Goal: Information Seeking & Learning: Learn about a topic

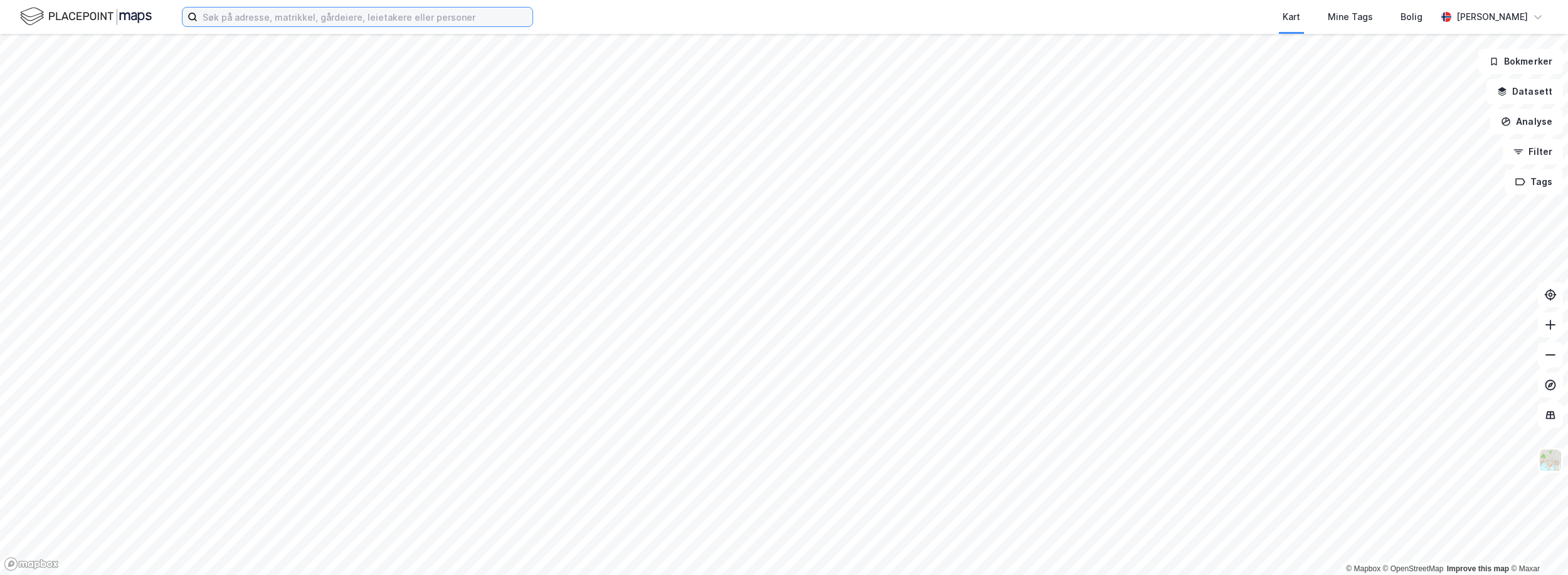
click at [278, 23] on input at bounding box center [365, 17] width 335 height 18
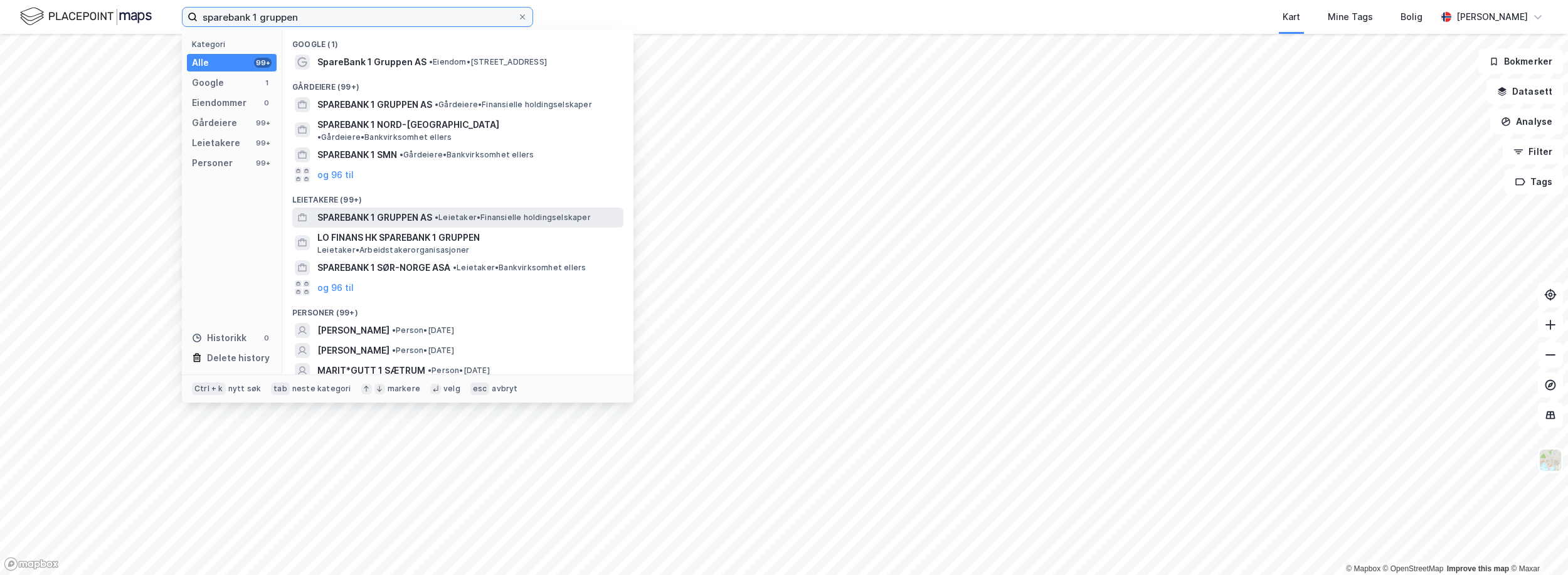
type input "sparebank 1 gruppen"
click at [379, 210] on span "SPAREBANK 1 GRUPPEN AS" at bounding box center [375, 217] width 115 height 15
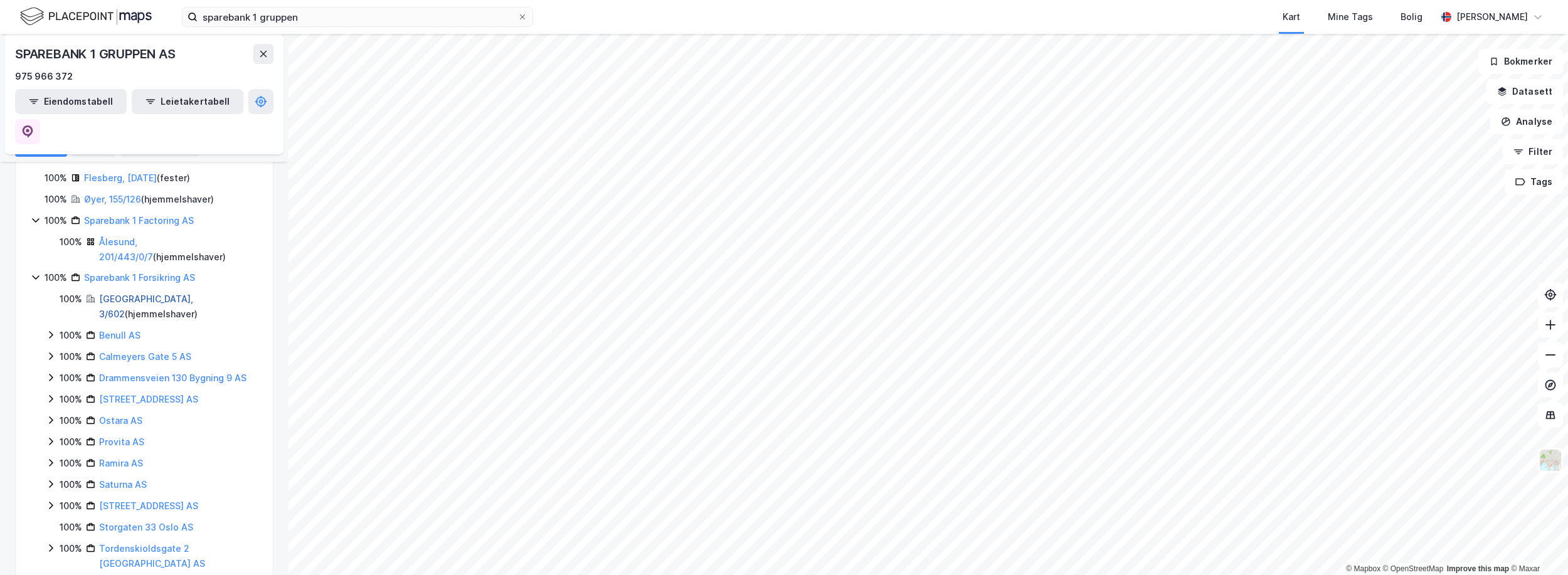
scroll to position [95, 0]
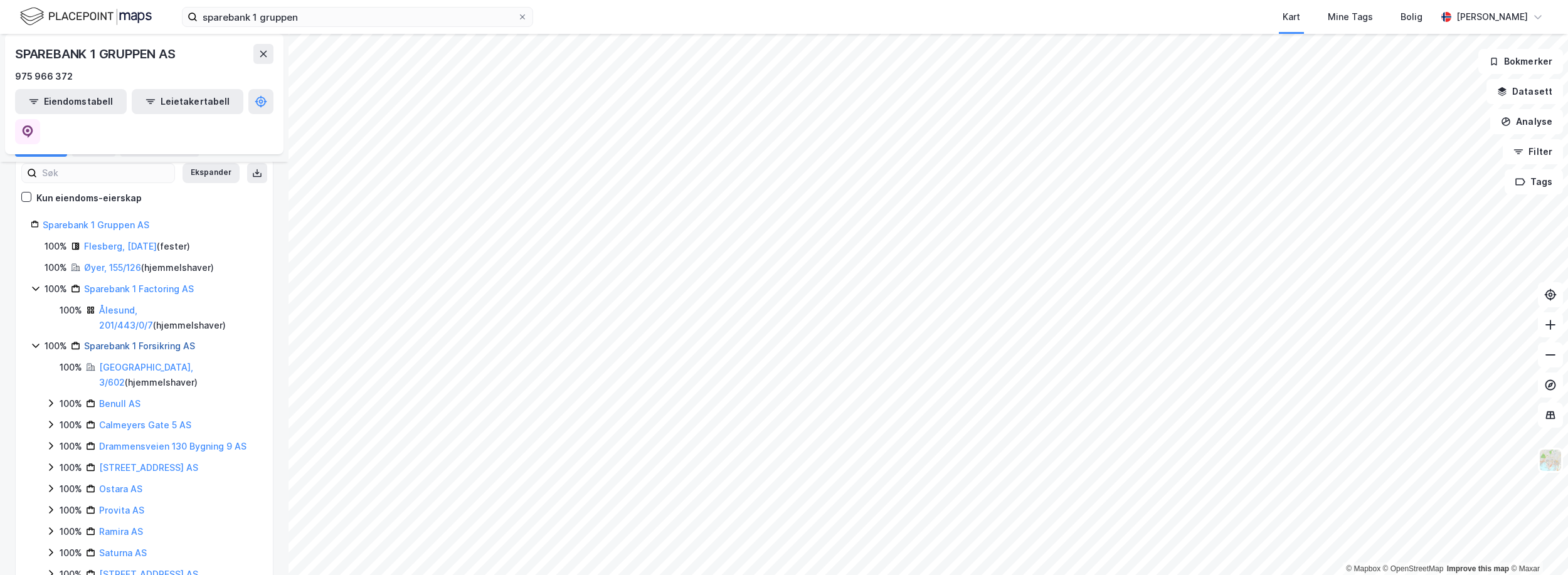
click at [130, 340] on link "Sparebank 1 Forsikring AS" at bounding box center [140, 346] width 111 height 11
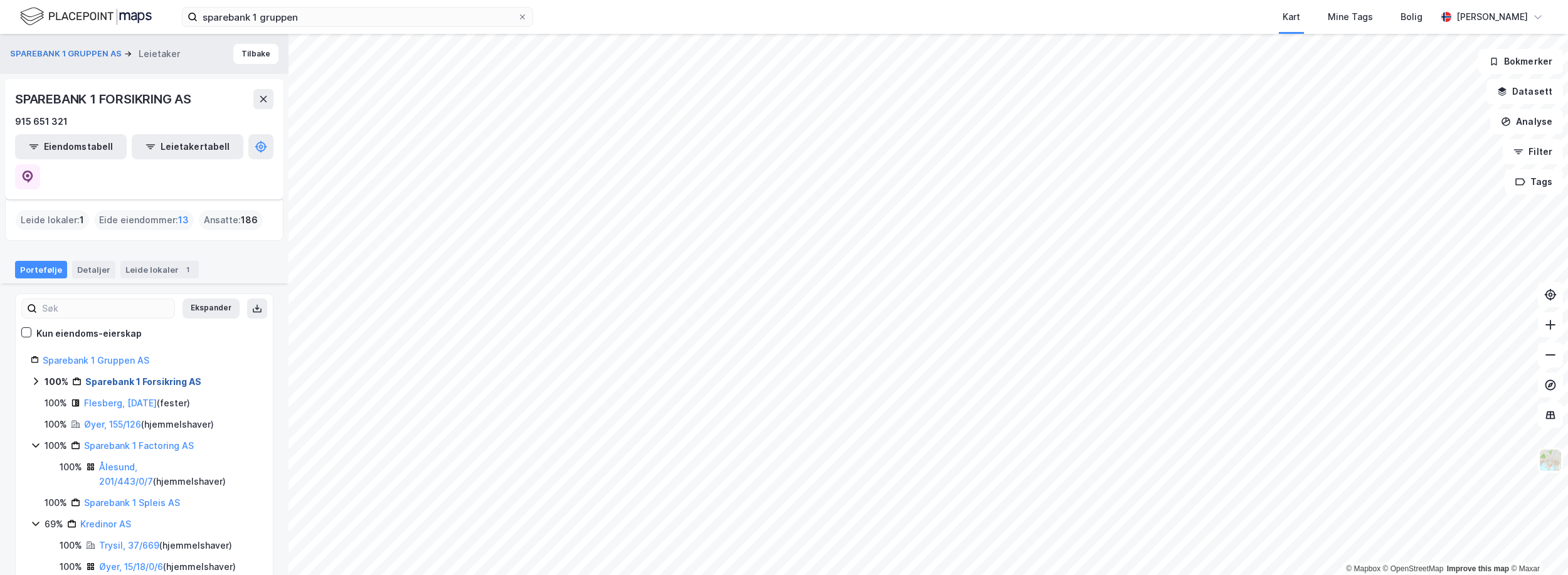
click at [128, 376] on link "Sparebank 1 Forsikring AS" at bounding box center [143, 382] width 116 height 11
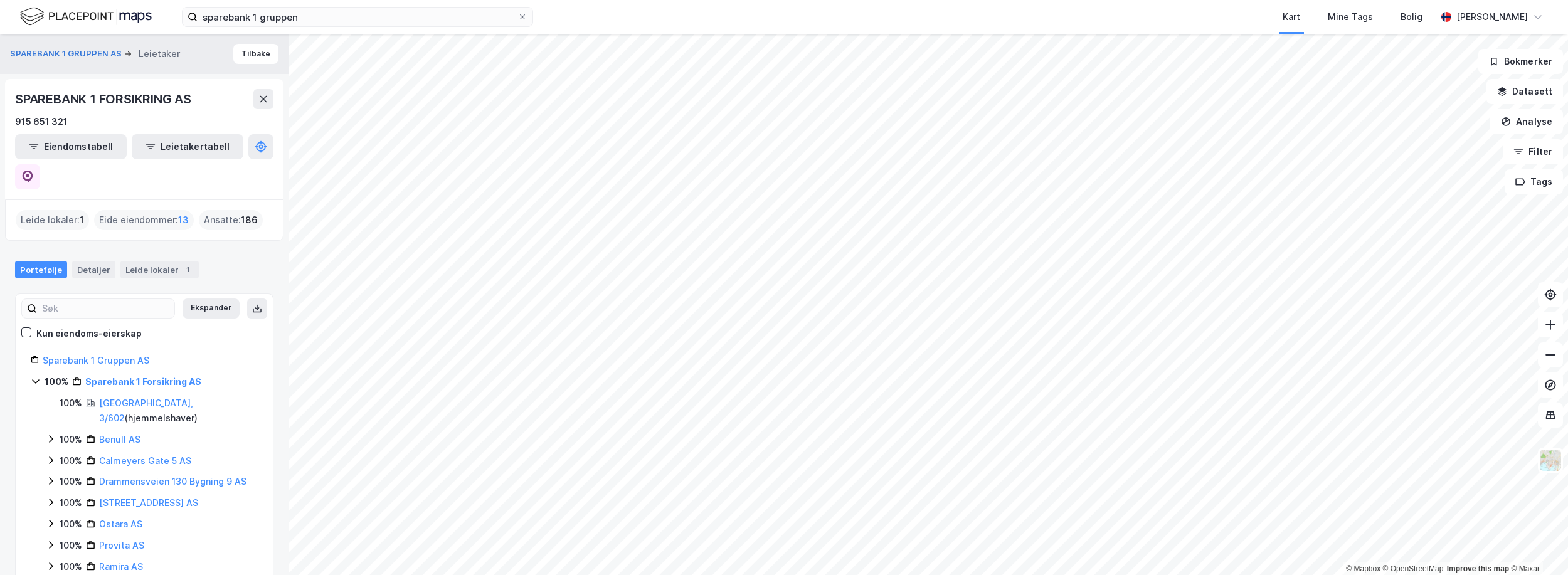
click at [154, 210] on div "Eide eiendommer : 13" at bounding box center [143, 220] width 99 height 20
click at [180, 213] on span "13" at bounding box center [184, 220] width 11 height 15
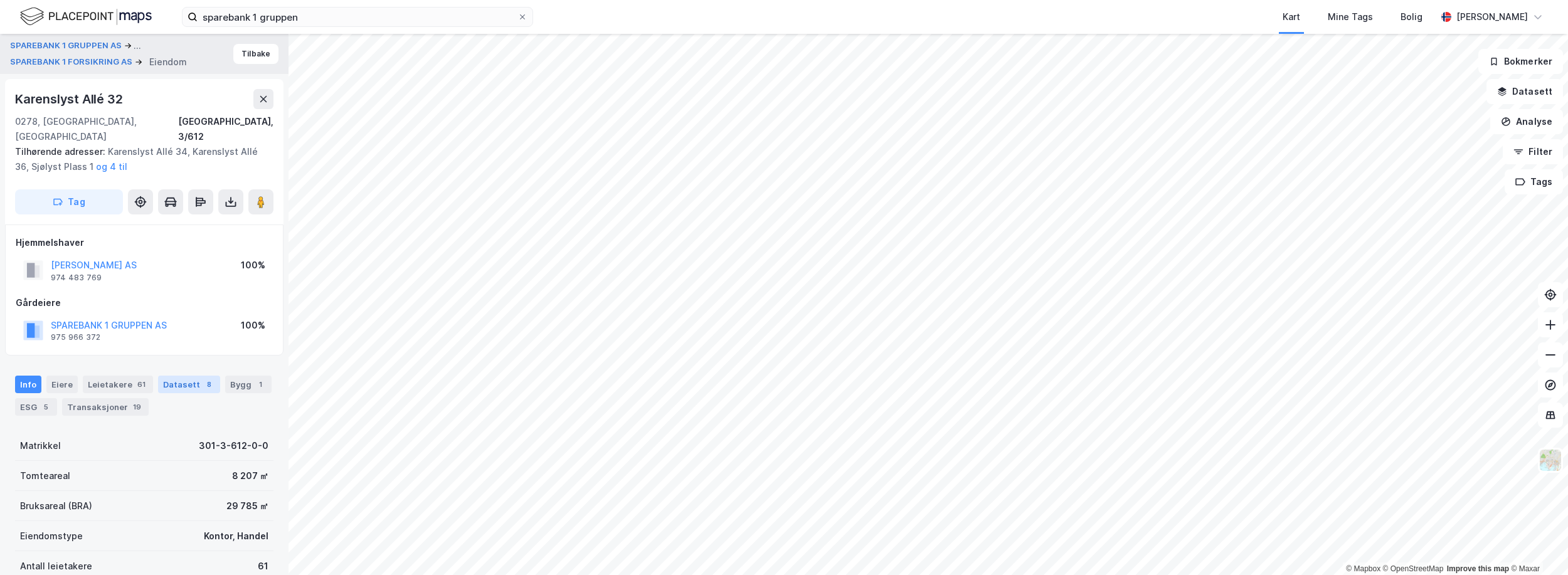
click at [193, 375] on div "Datasett 8" at bounding box center [189, 384] width 62 height 18
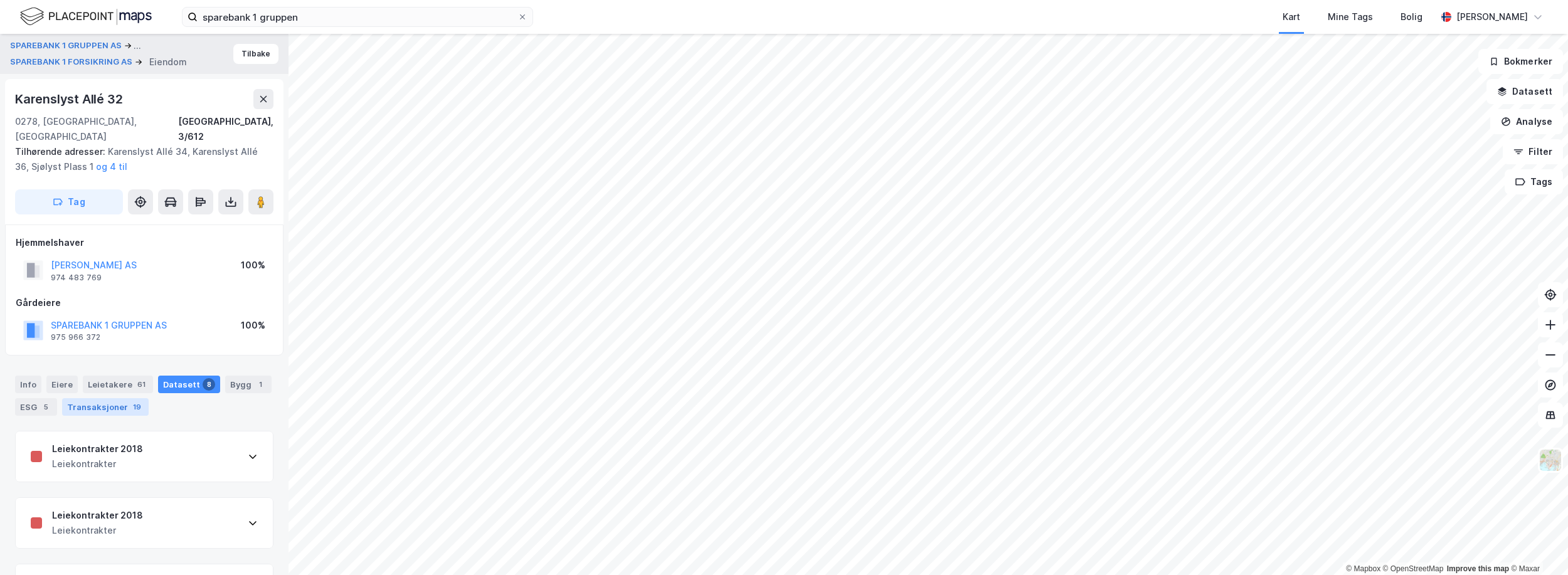
click at [118, 398] on div "Transaksjoner 19" at bounding box center [106, 407] width 86 height 18
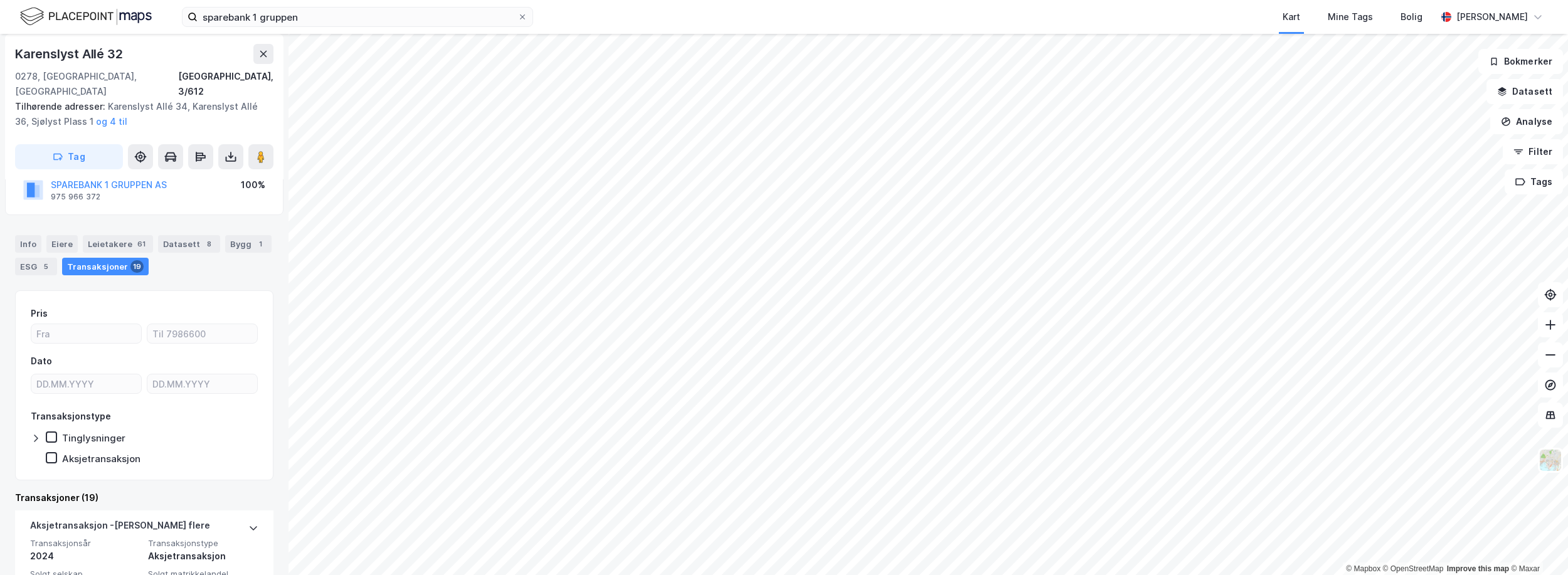
scroll to position [13, 0]
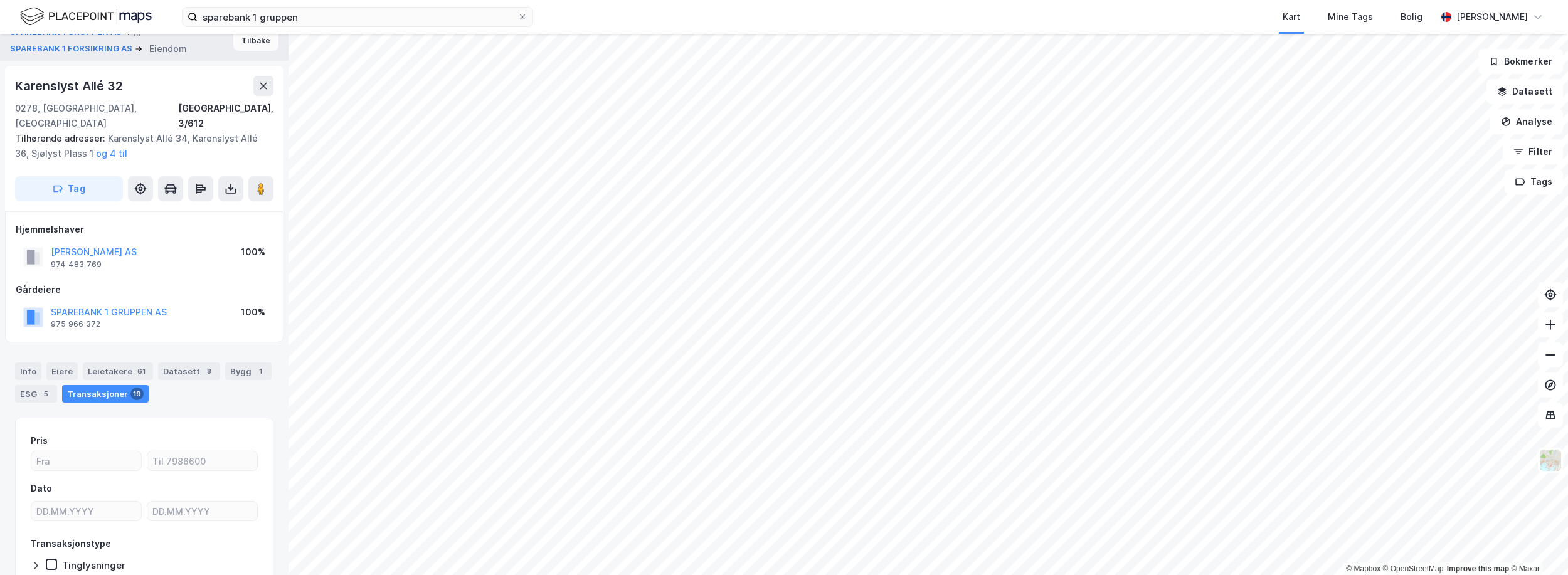
click at [253, 42] on button "Tilbake" at bounding box center [255, 40] width 45 height 20
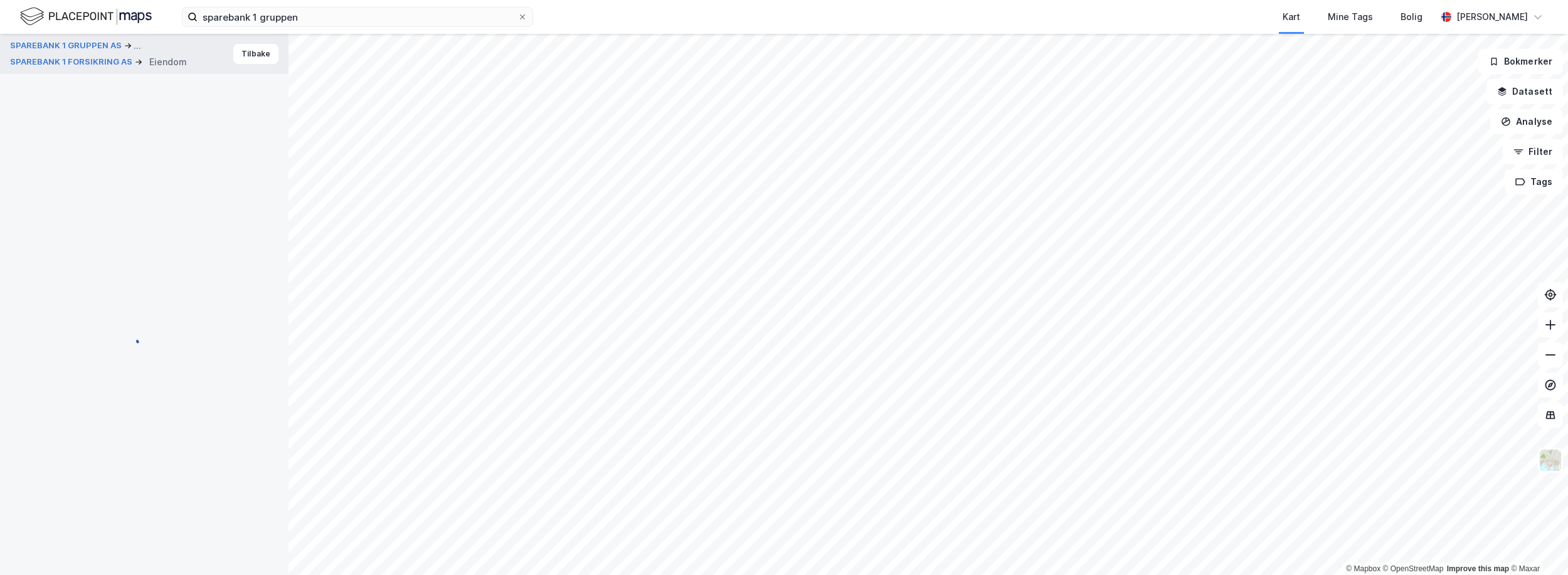
scroll to position [13, 0]
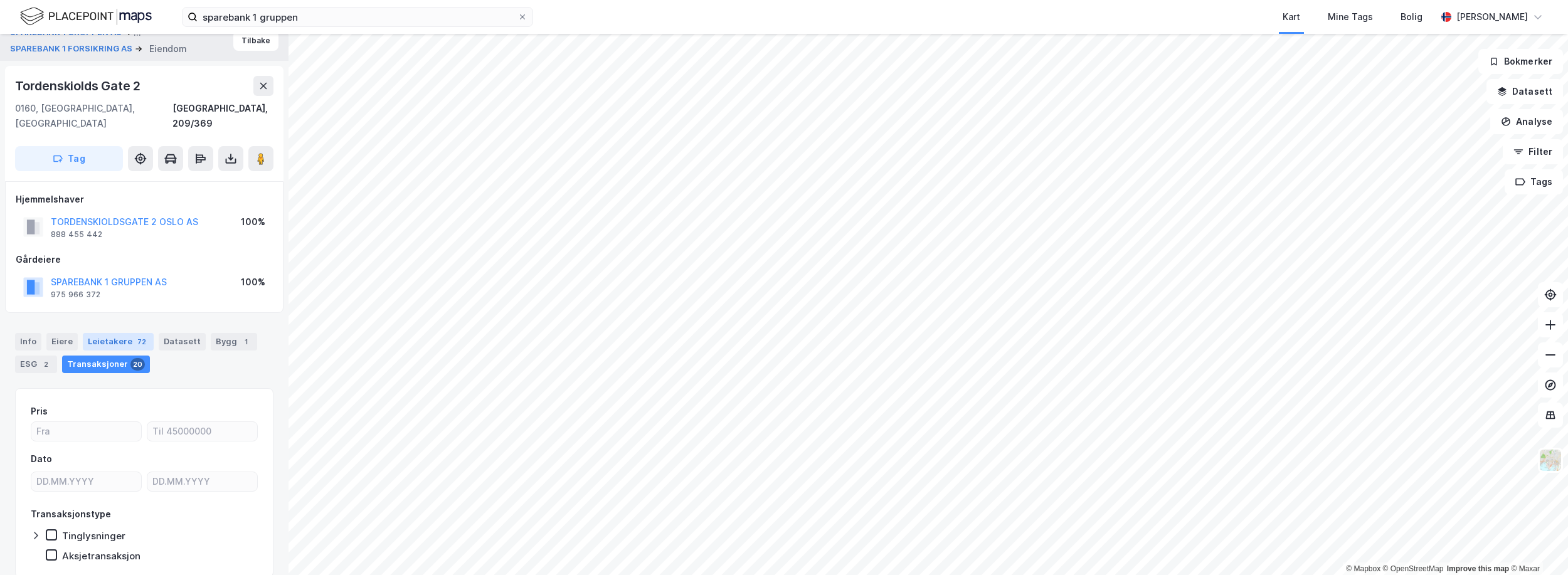
click at [135, 336] on div "72" at bounding box center [142, 342] width 14 height 12
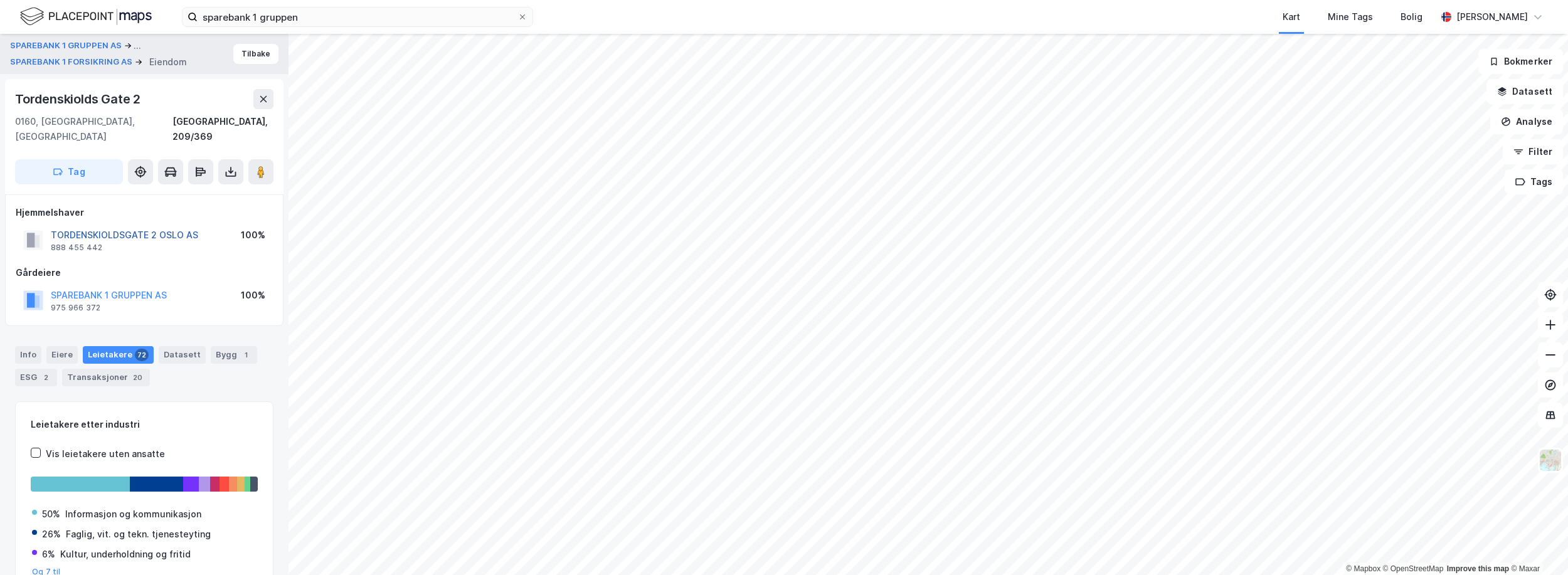
click at [0, 0] on button "TORDENSKIOLDSGATE 2 OSLO AS" at bounding box center [0, 0] width 0 height 0
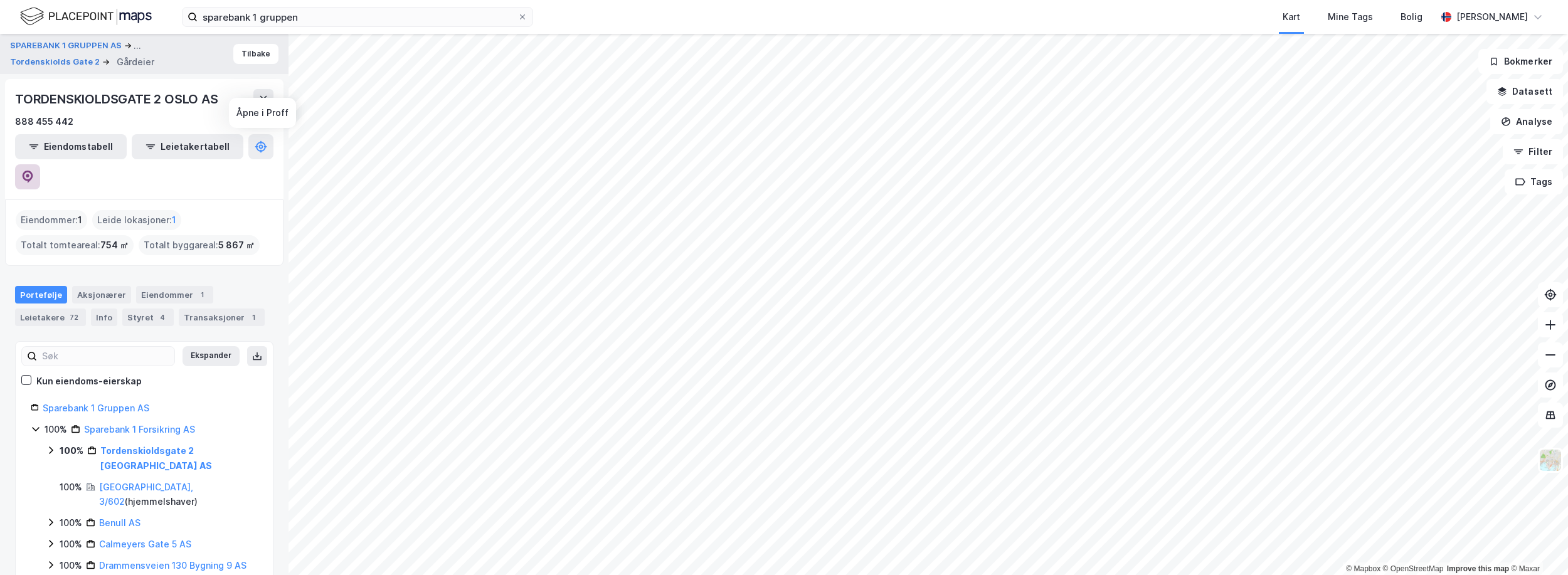
click at [34, 171] on icon at bounding box center [27, 177] width 12 height 12
